Goal: Task Accomplishment & Management: Complete application form

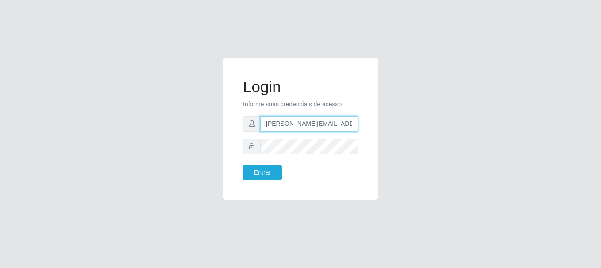
type input "[PERSON_NAME][EMAIL_ADDRESS][PERSON_NAME][DOMAIN_NAME]"
click at [262, 172] on button "Entrar" at bounding box center [262, 171] width 39 height 15
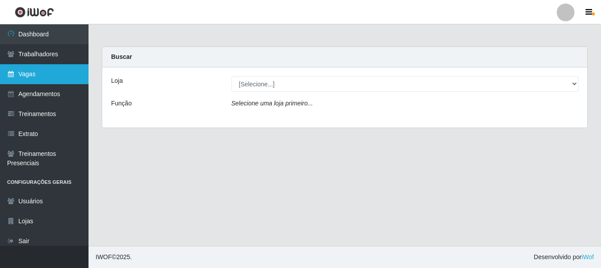
click at [44, 74] on link "Vagas" at bounding box center [44, 74] width 88 height 20
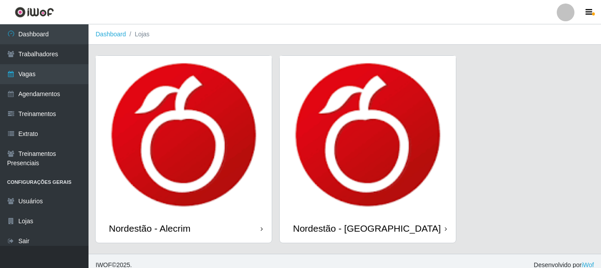
click at [151, 222] on div "Nordestão - Alecrim" at bounding box center [149, 227] width 81 height 11
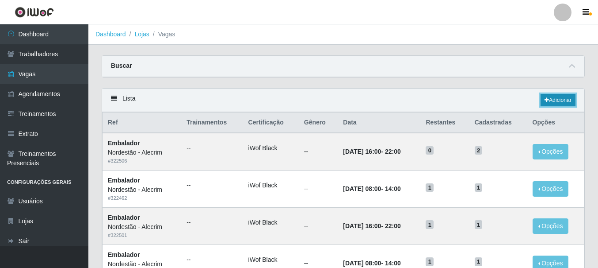
click at [557, 100] on link "Adicionar" at bounding box center [558, 100] width 35 height 12
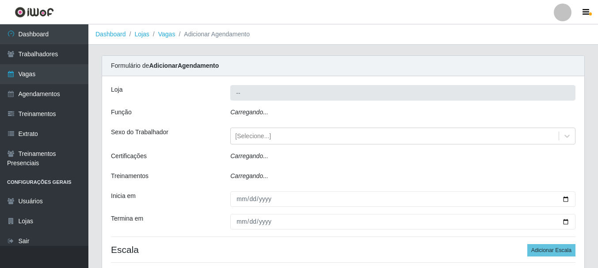
type input "Nordestão - Alecrim"
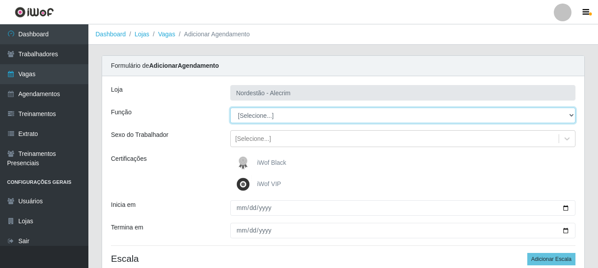
select select "1"
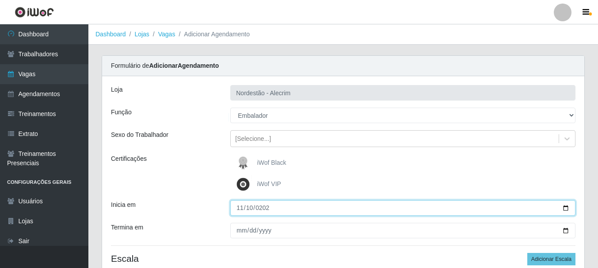
type input "[DATE]"
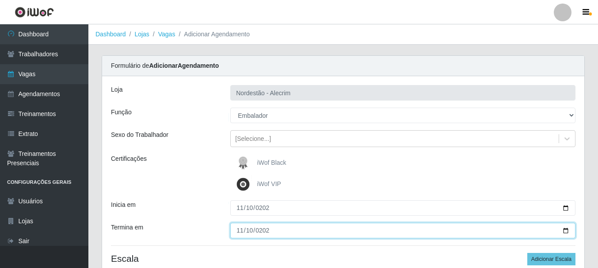
type input "[DATE]"
